Goal: Task Accomplishment & Management: Manage account settings

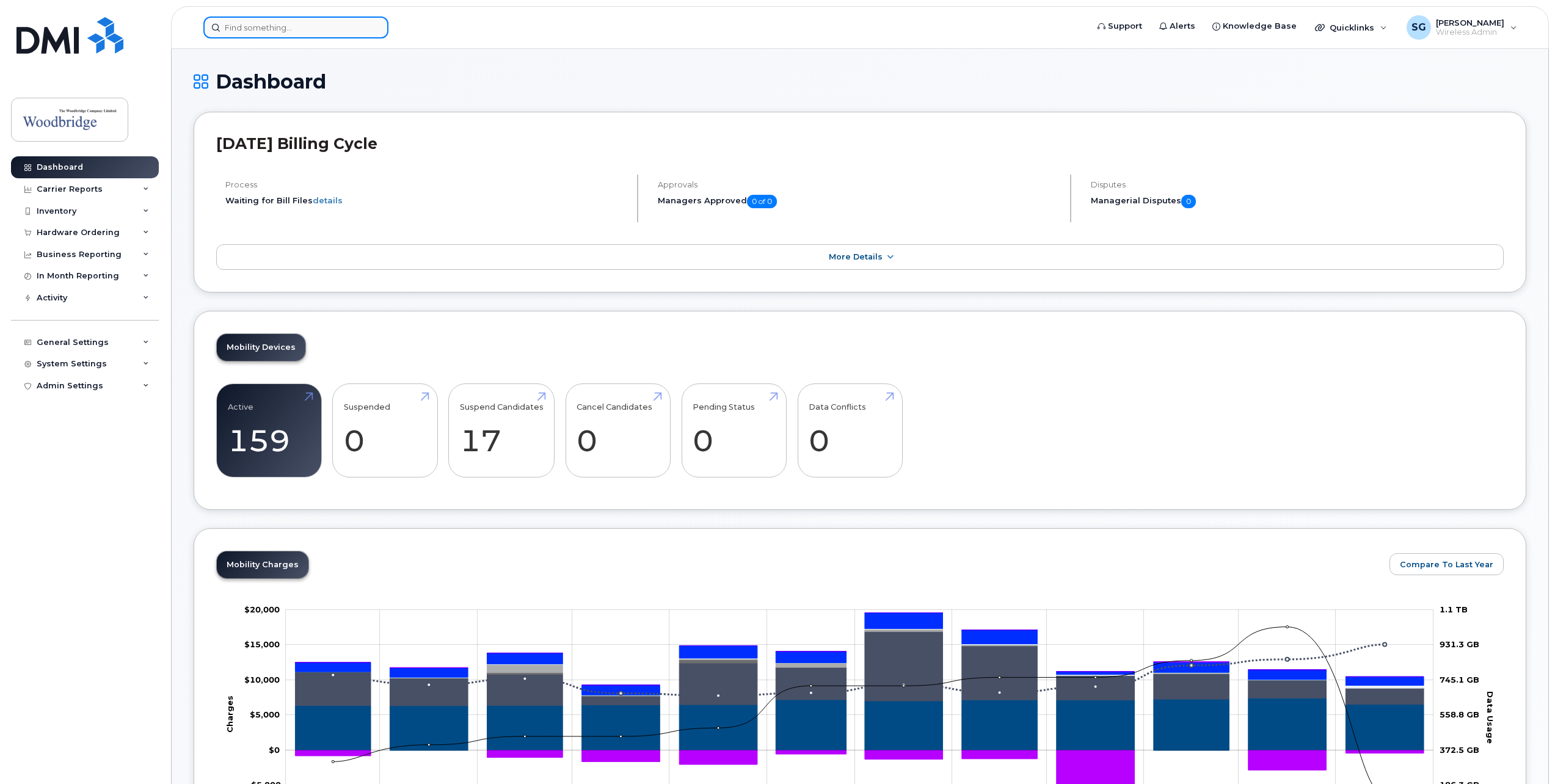
click at [282, 32] on input at bounding box center [296, 27] width 185 height 22
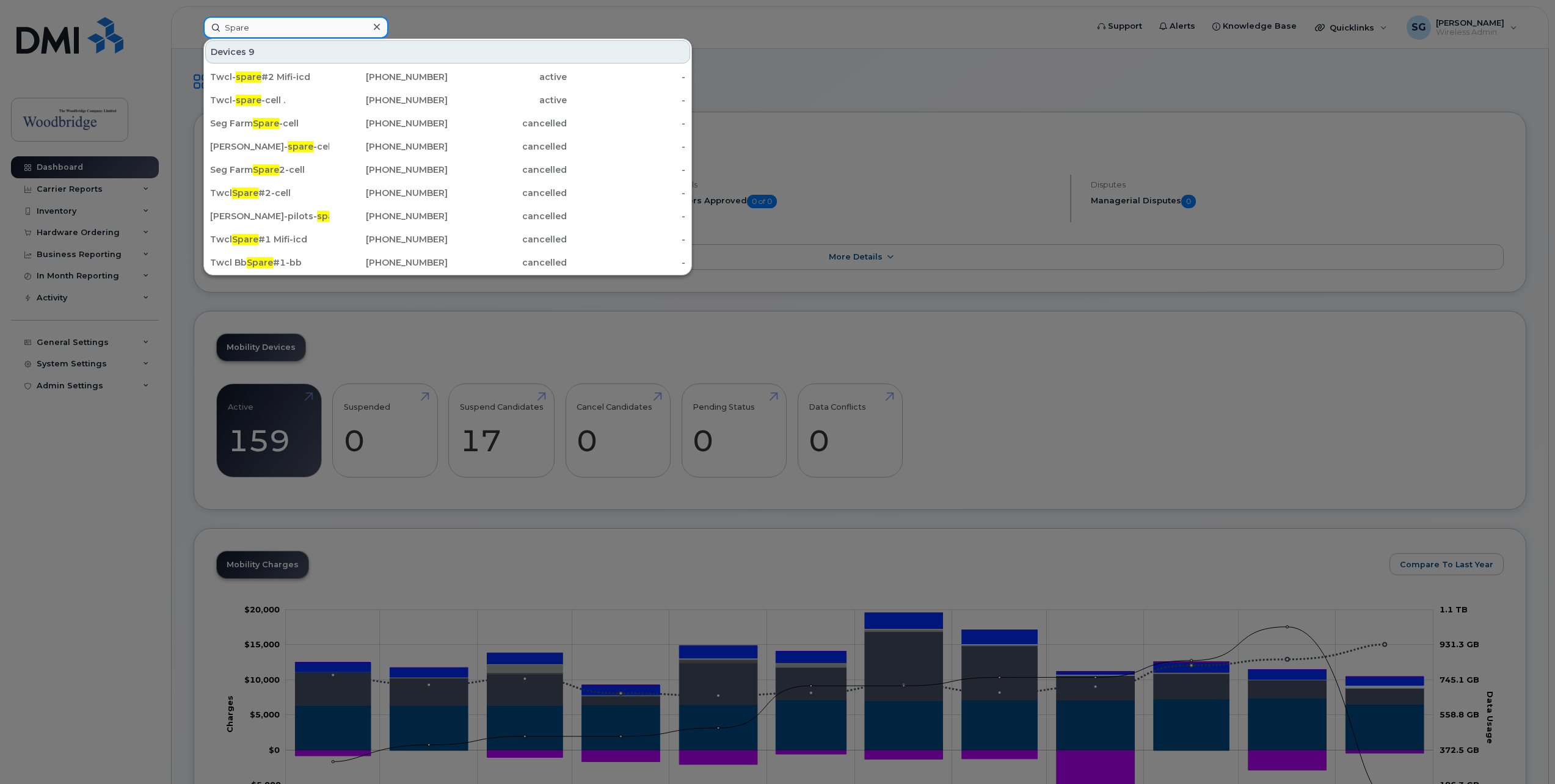
type input "Spare"
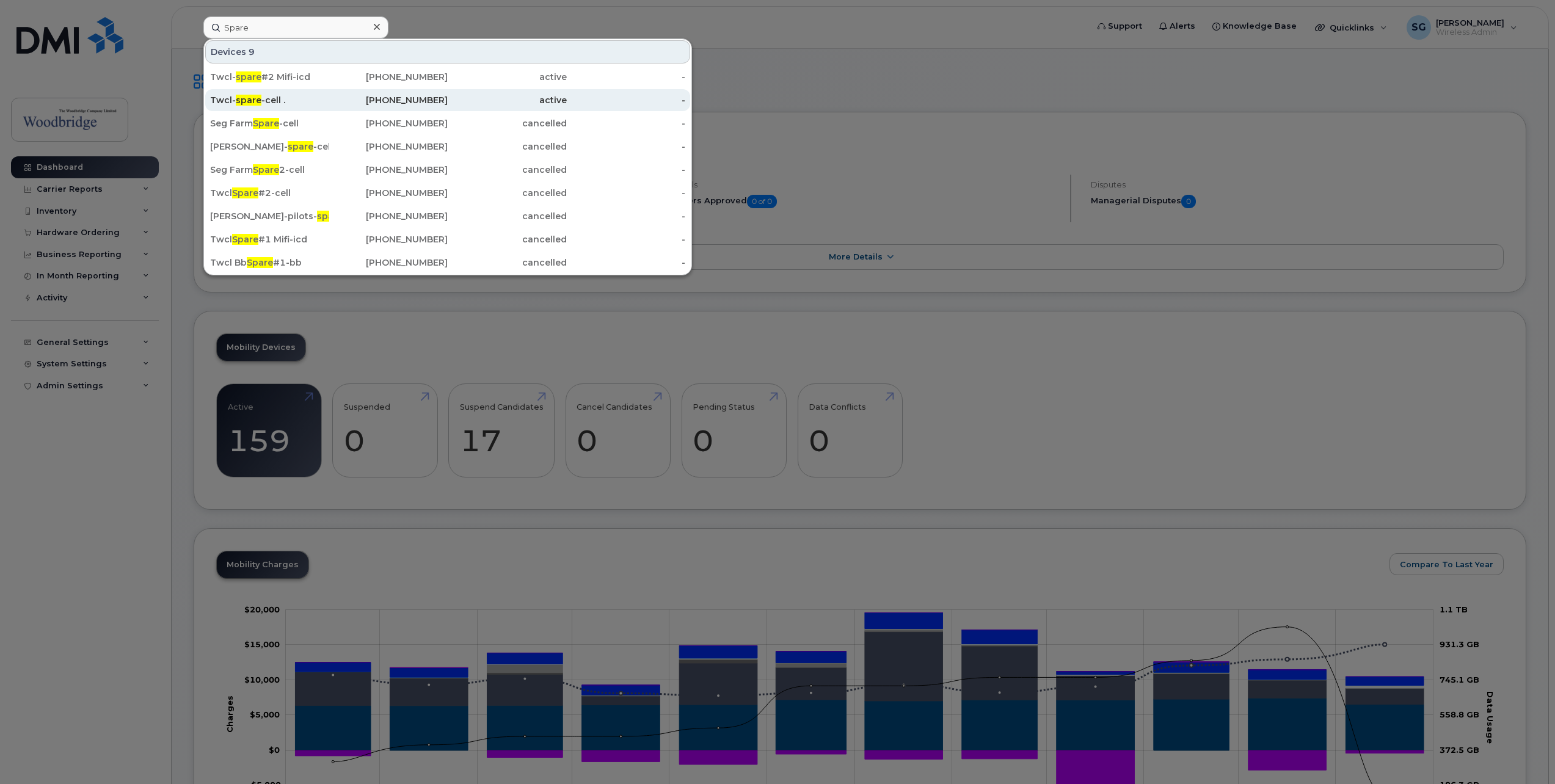
click at [326, 105] on div "Twcl- spare -cell ." at bounding box center [269, 100] width 119 height 12
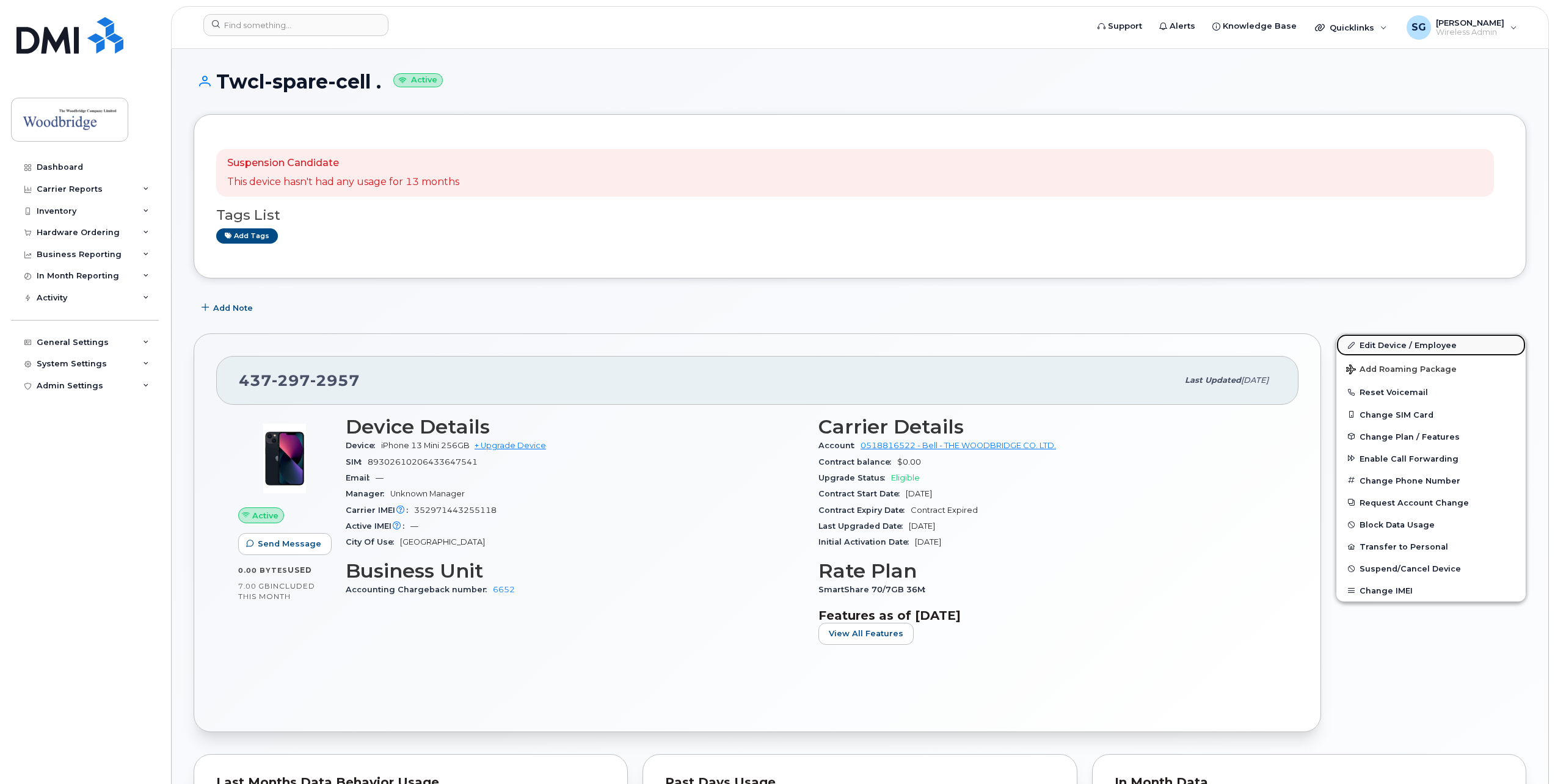
click at [1425, 351] on link "Edit Device / Employee" at bounding box center [1431, 345] width 189 height 22
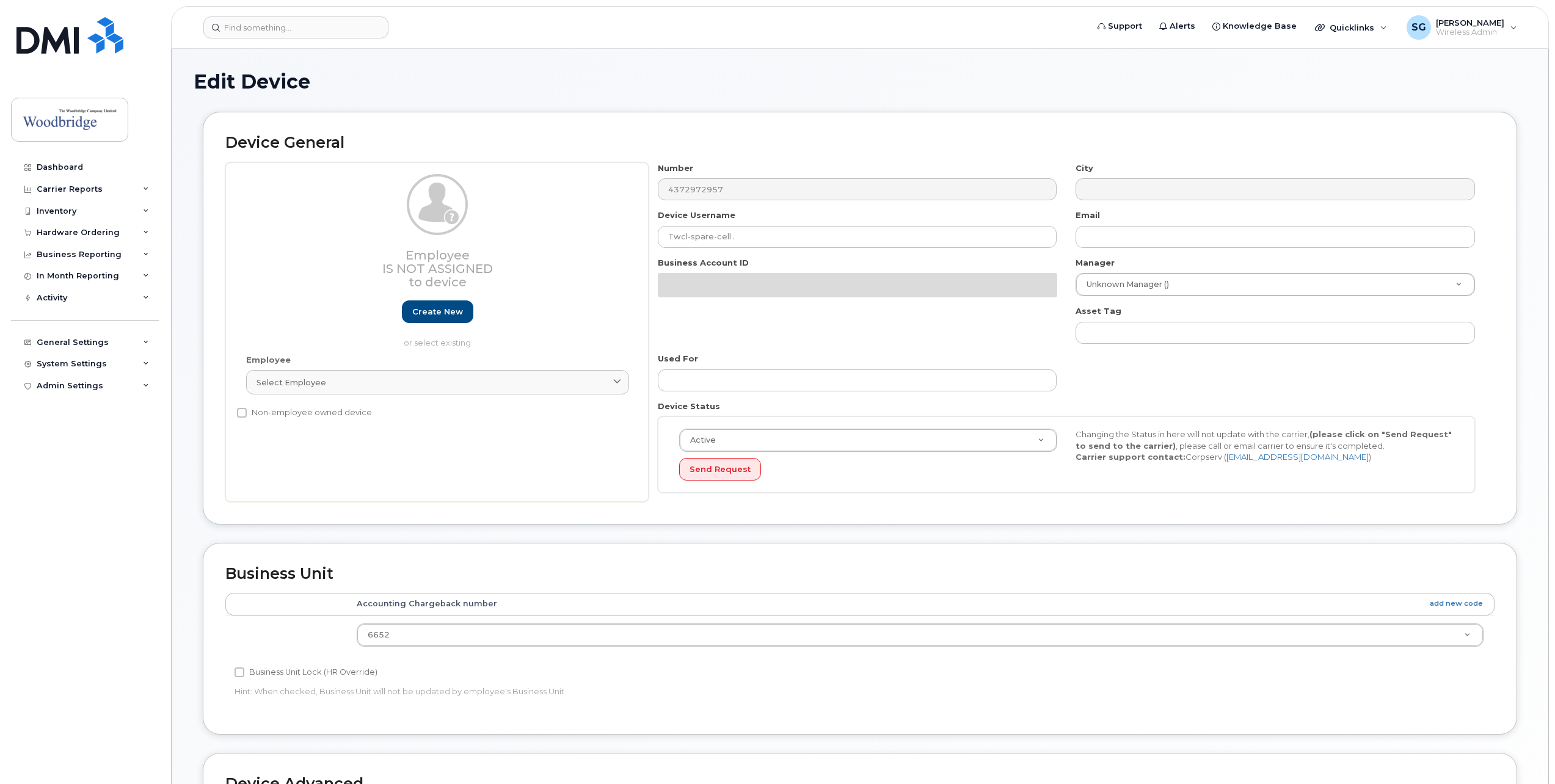
select select "43857"
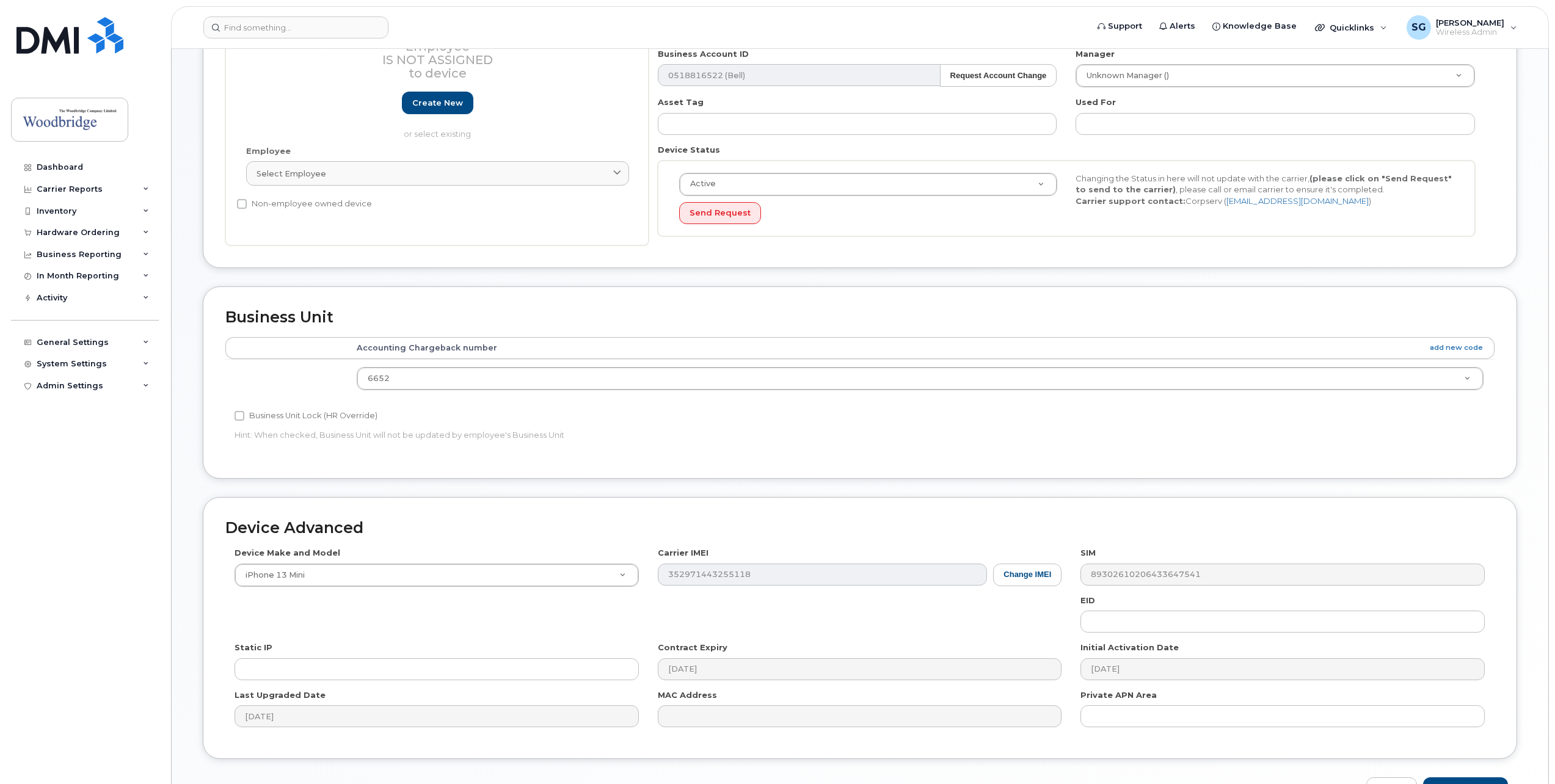
scroll to position [285, 0]
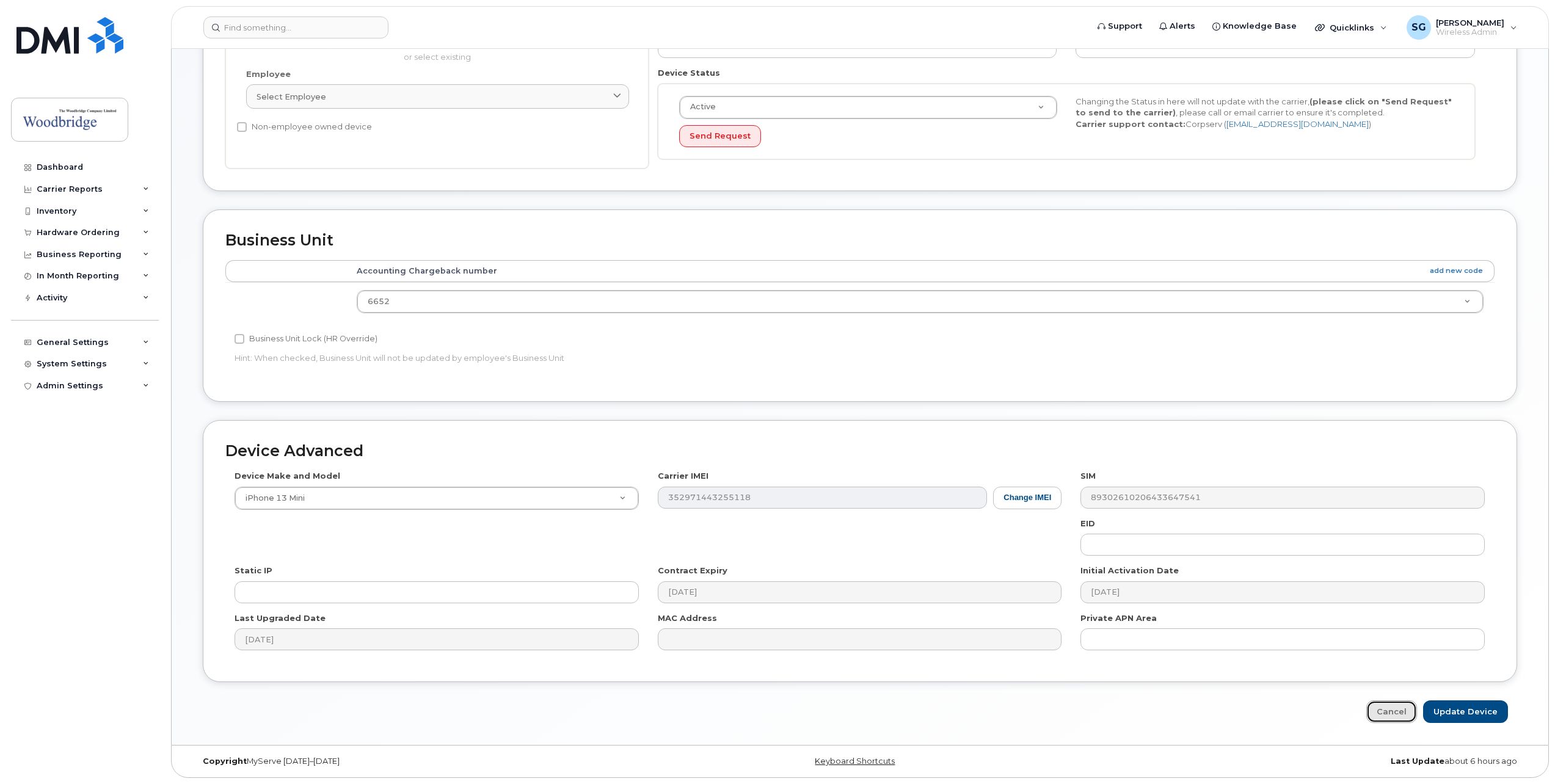
click at [1400, 716] on link "Cancel" at bounding box center [1392, 711] width 51 height 22
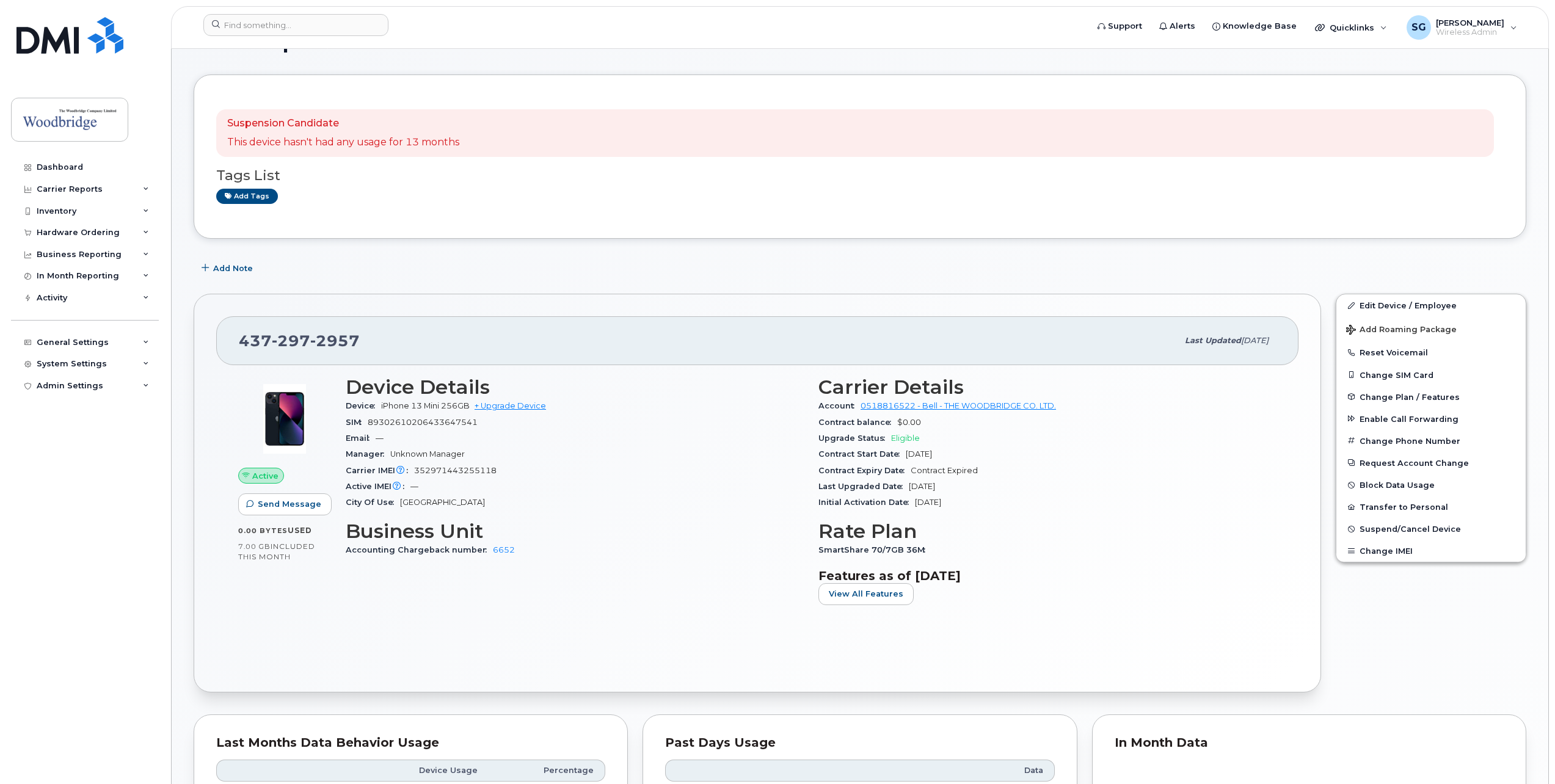
scroll to position [61, 0]
